Goal: Information Seeking & Learning: Learn about a topic

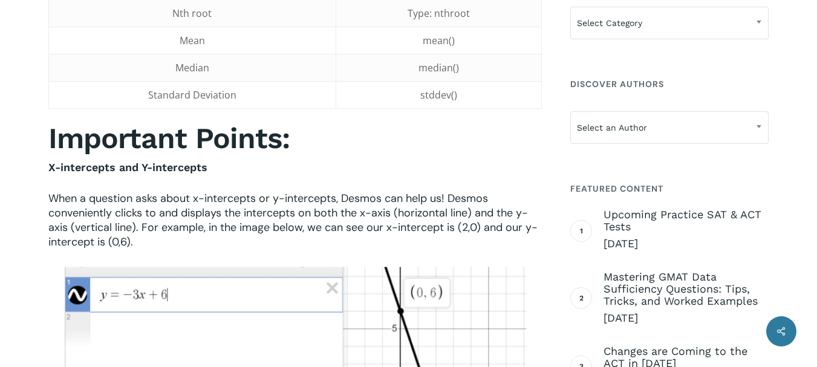
scroll to position [968, 0]
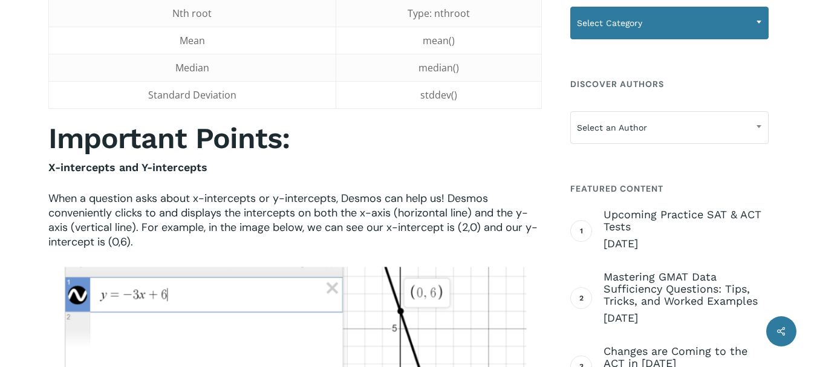
click at [741, 20] on span "Select Category" at bounding box center [669, 22] width 197 height 25
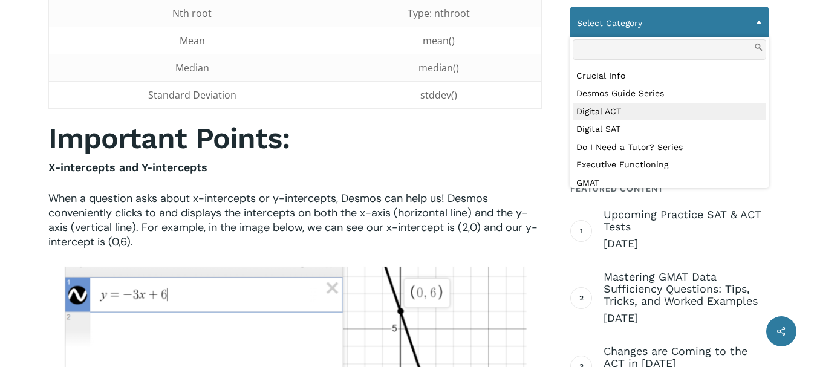
scroll to position [242, 0]
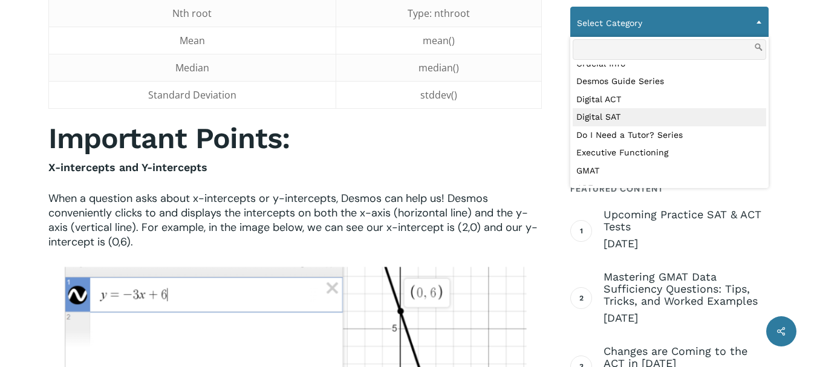
select select "***"
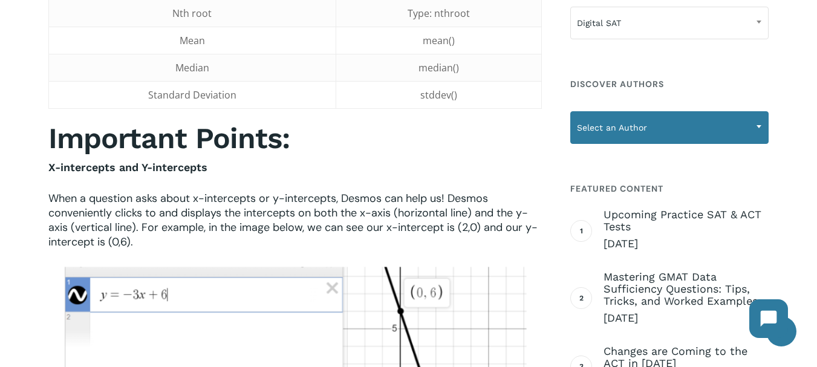
click at [616, 121] on span "Select an Author" at bounding box center [669, 127] width 197 height 25
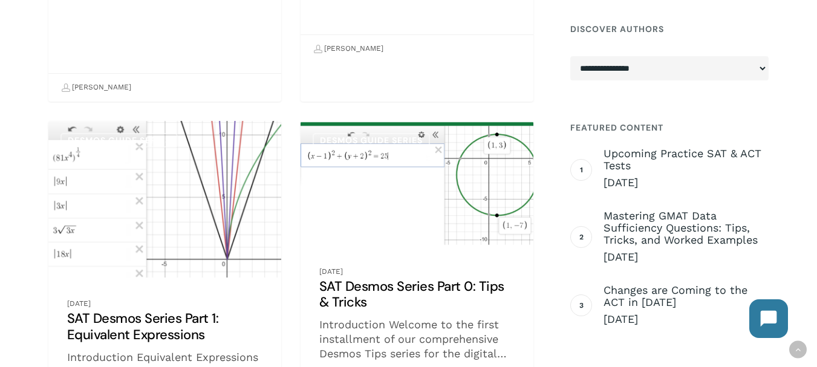
scroll to position [1338, 0]
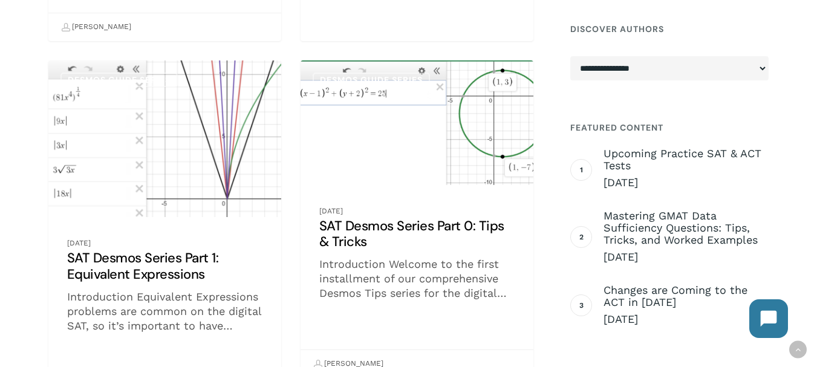
click at [374, 157] on link "SAT Desmos Series Part 0: Tips & Tricks" at bounding box center [417, 220] width 233 height 318
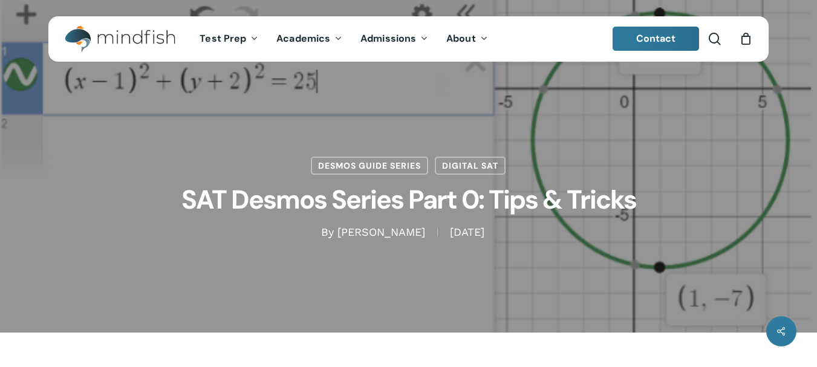
click at [468, 209] on h1 "SAT Desmos Series Part 0: Tips & Tricks" at bounding box center [408, 200] width 605 height 50
click at [675, 39] on span "Contact" at bounding box center [656, 38] width 40 height 13
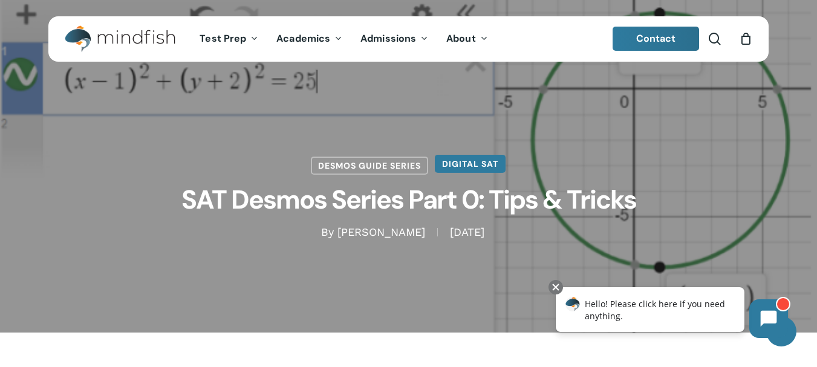
click at [493, 170] on link "Digital SAT" at bounding box center [470, 164] width 71 height 18
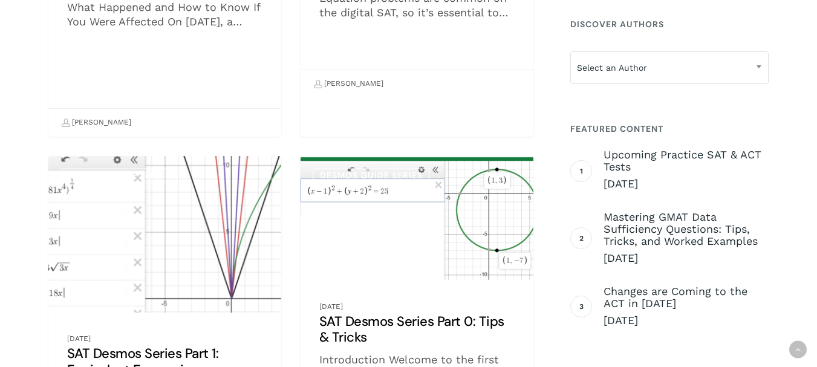
scroll to position [1329, 0]
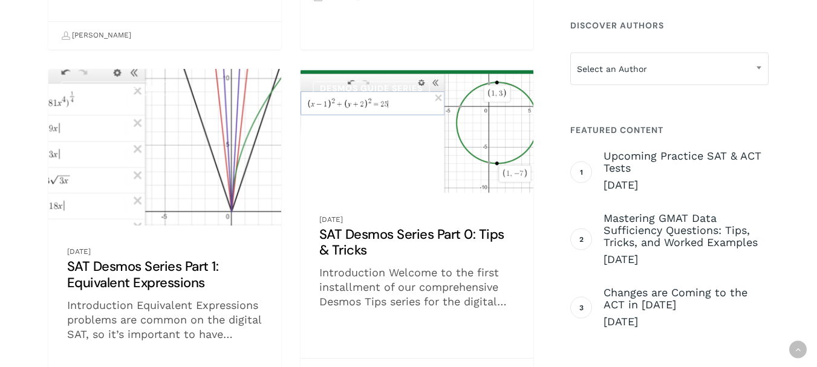
click at [249, 206] on link "SAT Desmos Series Part 1: Equivalent Expressions" at bounding box center [164, 244] width 233 height 350
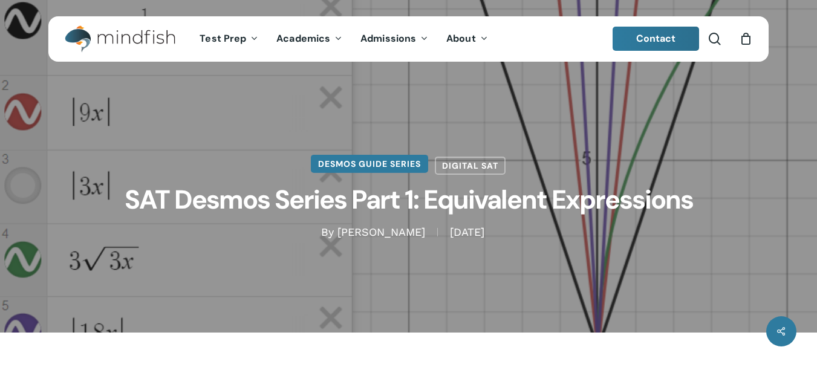
click at [333, 160] on link "Desmos Guide Series" at bounding box center [369, 164] width 117 height 18
click at [341, 165] on link "Desmos Guide Series" at bounding box center [369, 164] width 117 height 18
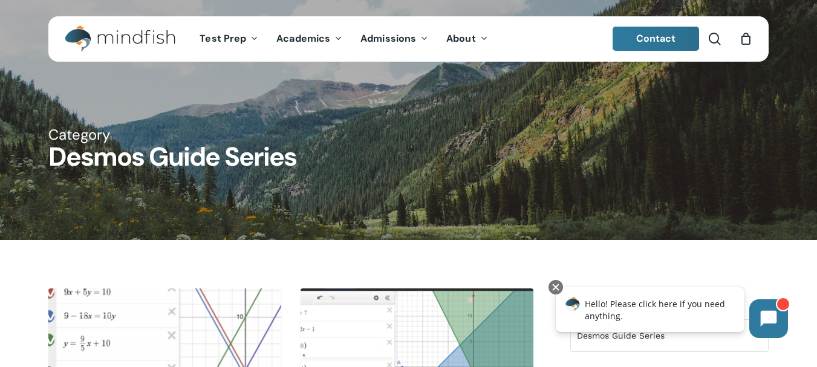
scroll to position [424, 0]
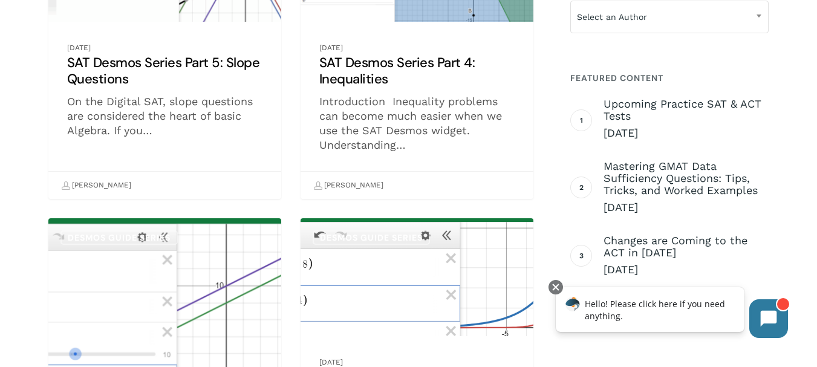
click at [195, 139] on link "SAT Desmos Series Part 5: Slope Questions" at bounding box center [164, 32] width 233 height 334
